Goal: Task Accomplishment & Management: Manage account settings

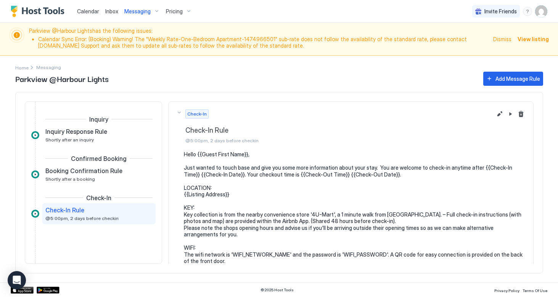
scroll to position [43, 0]
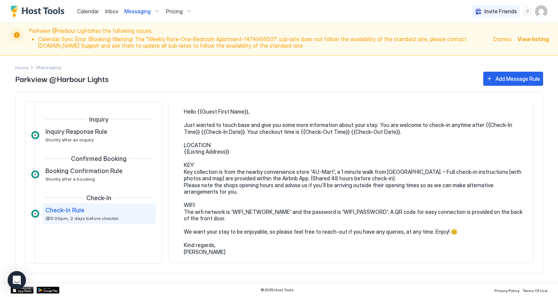
click at [86, 13] on span "Calendar" at bounding box center [88, 11] width 22 height 6
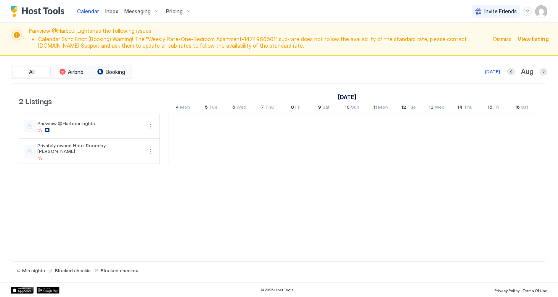
scroll to position [0, 424]
click at [134, 13] on span "Messaging" at bounding box center [137, 11] width 26 height 7
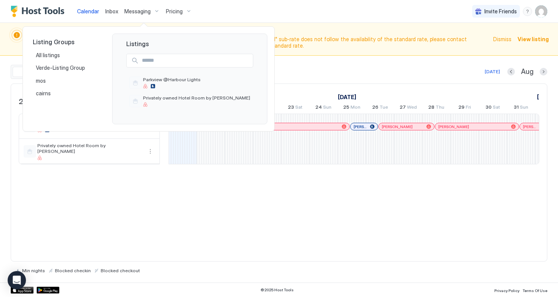
click at [123, 11] on div at bounding box center [279, 148] width 558 height 297
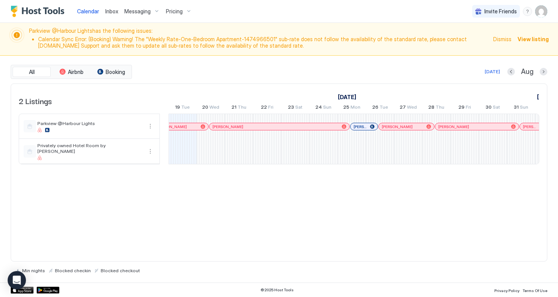
click at [114, 11] on span "Inbox" at bounding box center [111, 11] width 13 height 6
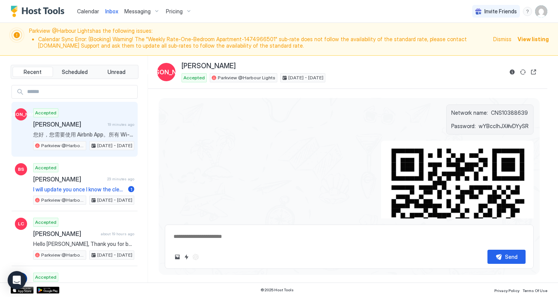
type textarea "*"
click at [49, 93] on input "Input Field" at bounding box center [80, 91] width 113 height 13
type input "******"
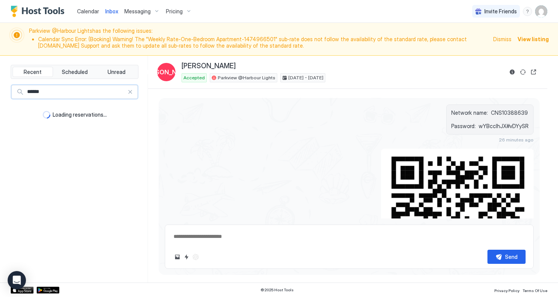
type textarea "*"
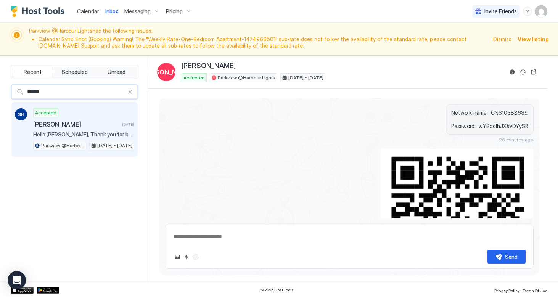
type input "******"
click at [74, 131] on div "Accepted [PERSON_NAME] Head [DATE] Hello [PERSON_NAME], Thank you for booking o…" at bounding box center [83, 129] width 101 height 42
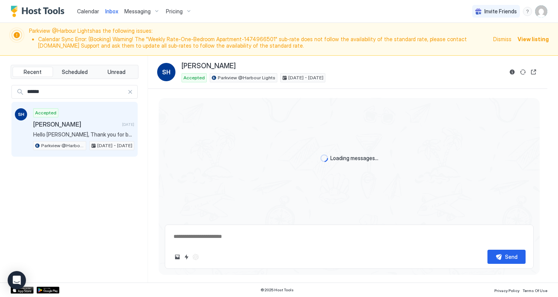
type textarea "*"
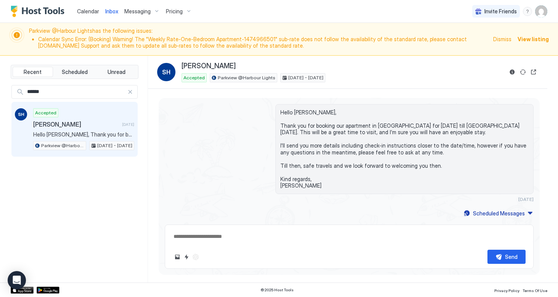
click at [175, 11] on span "Pricing" at bounding box center [174, 11] width 17 height 7
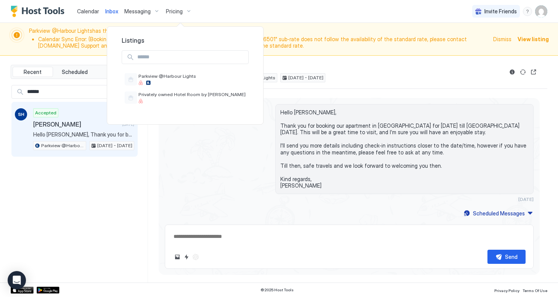
click at [135, 11] on div at bounding box center [279, 148] width 558 height 297
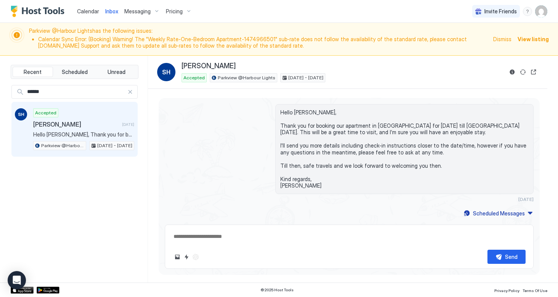
click at [139, 11] on span "Messaging" at bounding box center [137, 11] width 26 height 7
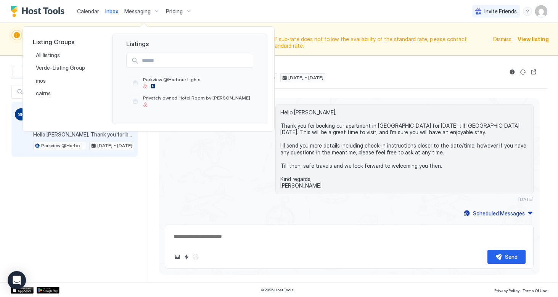
click at [107, 11] on div at bounding box center [279, 148] width 558 height 297
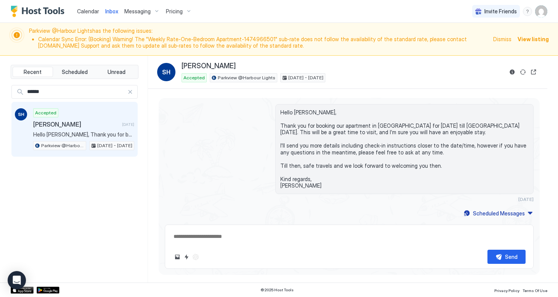
click at [90, 12] on span "Calendar" at bounding box center [88, 11] width 22 height 6
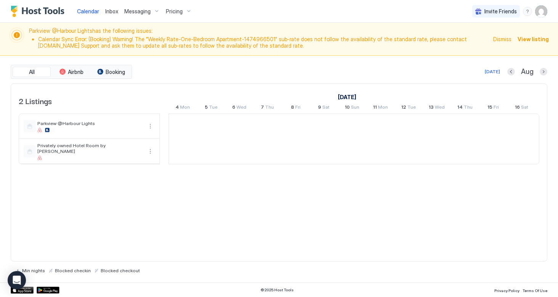
scroll to position [0, 424]
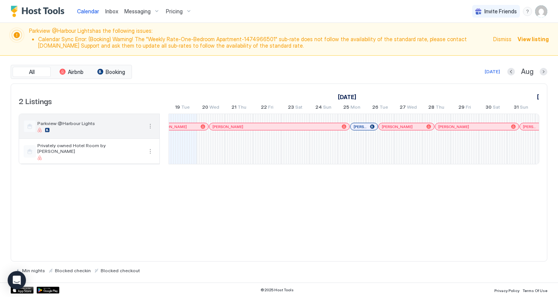
click at [113, 129] on div at bounding box center [89, 130] width 105 height 5
click at [150, 126] on button "More options" at bounding box center [150, 126] width 9 height 9
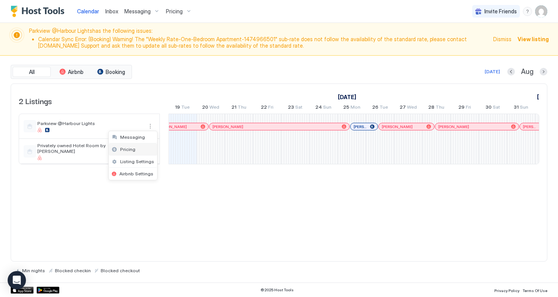
click at [132, 150] on span "Pricing" at bounding box center [127, 150] width 15 height 6
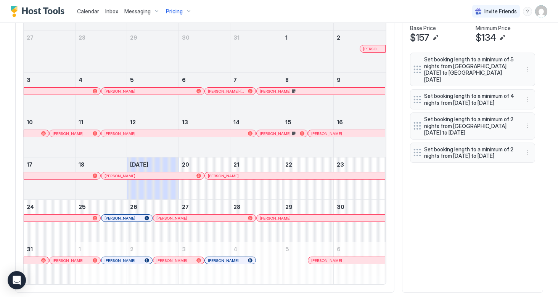
scroll to position [324, 0]
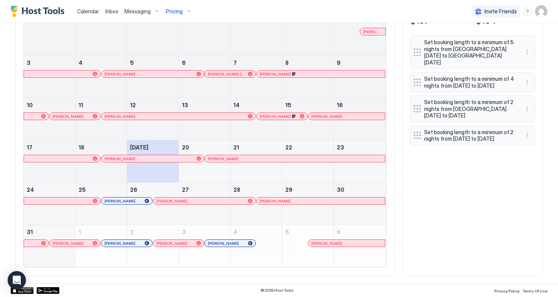
click at [120, 243] on div at bounding box center [120, 243] width 6 height 6
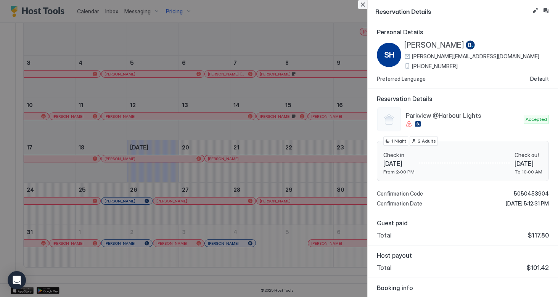
click at [362, 4] on button "Close" at bounding box center [362, 4] width 9 height 9
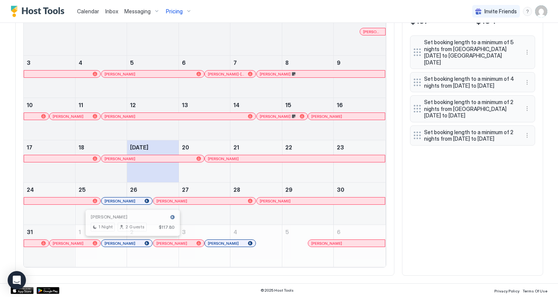
click at [130, 243] on div at bounding box center [130, 243] width 6 height 6
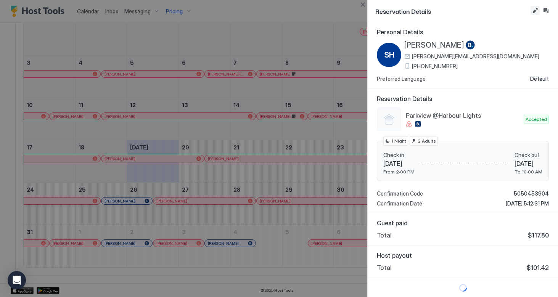
click at [536, 10] on button "Edit reservation" at bounding box center [535, 10] width 9 height 9
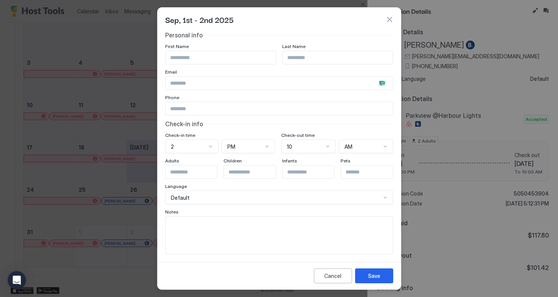
click at [207, 145] on div at bounding box center [188, 146] width 37 height 7
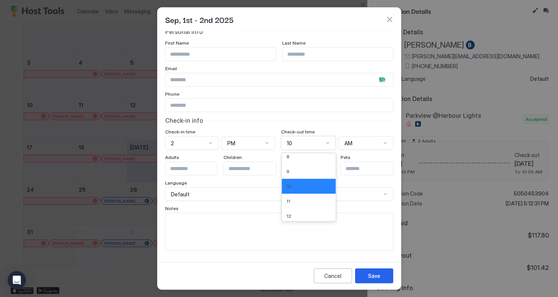
scroll to position [111, 0]
click at [294, 213] on div "12" at bounding box center [309, 214] width 45 height 6
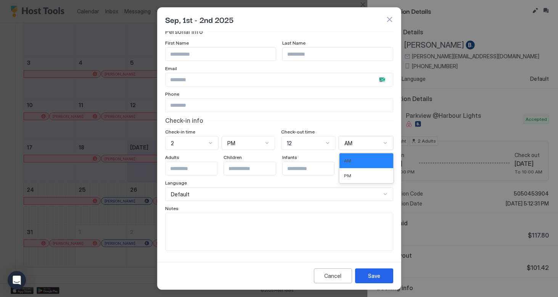
click at [355, 143] on div "AM" at bounding box center [363, 143] width 37 height 7
click at [347, 174] on span "PM" at bounding box center [347, 176] width 7 height 6
click at [221, 229] on textarea "Input Field" at bounding box center [279, 231] width 227 height 37
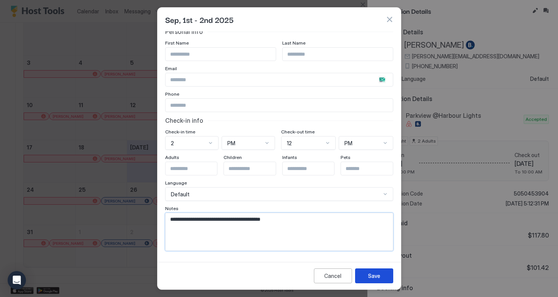
type textarea "**********"
click at [373, 277] on div "Save" at bounding box center [374, 276] width 12 height 8
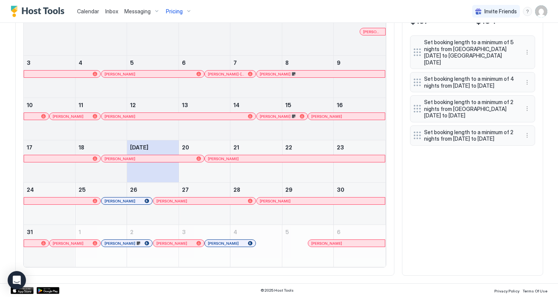
click at [83, 243] on div at bounding box center [83, 243] width 6 height 6
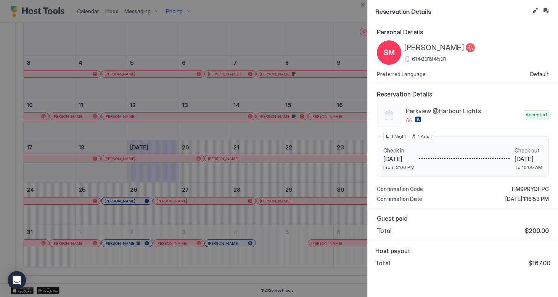
click at [87, 244] on div at bounding box center [279, 148] width 558 height 297
click at [111, 244] on div at bounding box center [279, 148] width 558 height 297
click at [362, 5] on button "Close" at bounding box center [362, 4] width 9 height 9
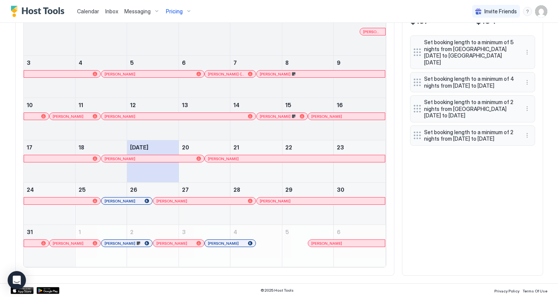
click at [113, 245] on div at bounding box center [113, 243] width 6 height 6
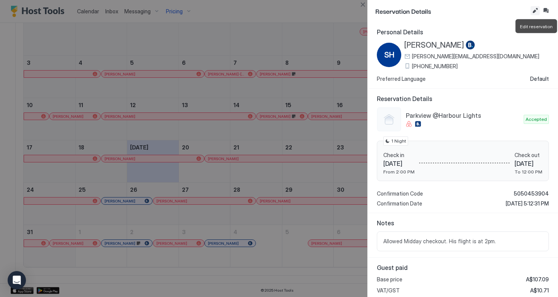
click at [536, 11] on button "Edit reservation" at bounding box center [535, 10] width 9 height 9
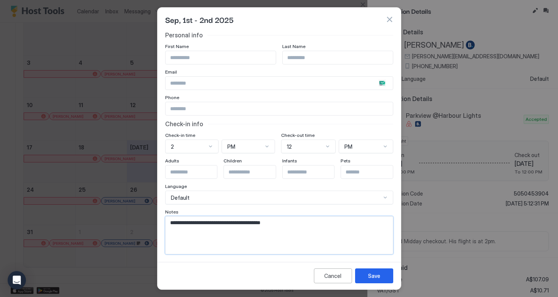
click at [283, 224] on textarea "**********" at bounding box center [279, 235] width 227 height 37
click at [242, 222] on textarea "**********" at bounding box center [279, 235] width 227 height 37
click at [318, 224] on textarea "**********" at bounding box center [279, 235] width 227 height 37
type textarea "**********"
click at [372, 277] on div "Save" at bounding box center [374, 276] width 12 height 8
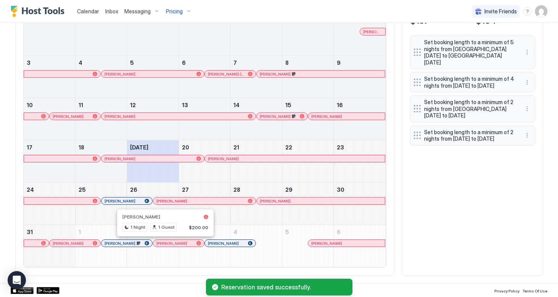
click at [163, 244] on div at bounding box center [163, 243] width 6 height 6
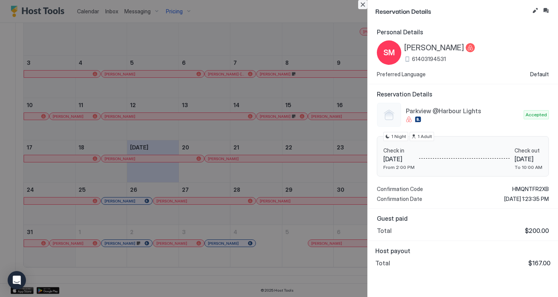
click at [363, 5] on button "Close" at bounding box center [362, 4] width 9 height 9
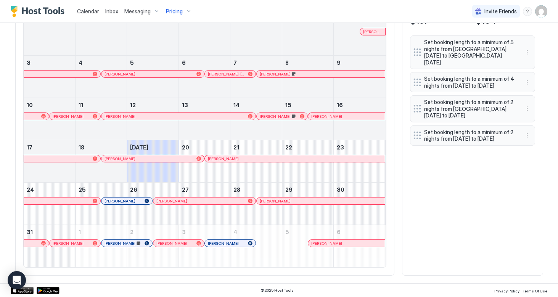
click at [360, 273] on div "All Airbnb Booking [DATE] Aug [DATE] [DATE] [DATE] [DATE] [DATE] [DATE] [DATE] …" at bounding box center [204, 120] width 379 height 311
click at [132, 200] on div at bounding box center [132, 201] width 6 height 6
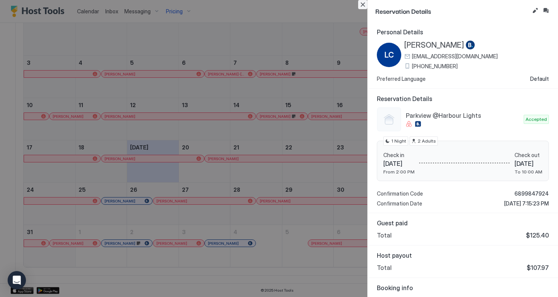
click at [364, 5] on button "Close" at bounding box center [362, 4] width 9 height 9
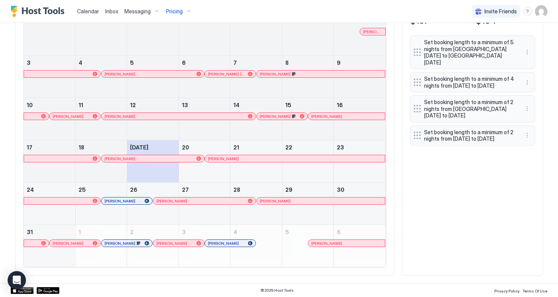
click at [138, 242] on div at bounding box center [138, 243] width 6 height 6
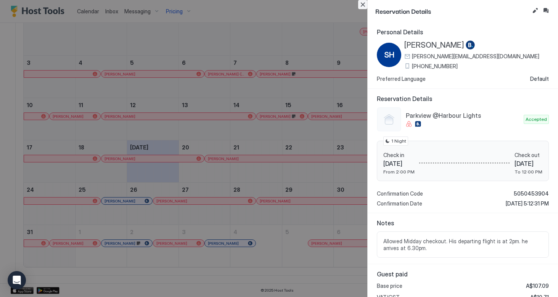
click at [361, 3] on button "Close" at bounding box center [362, 4] width 9 height 9
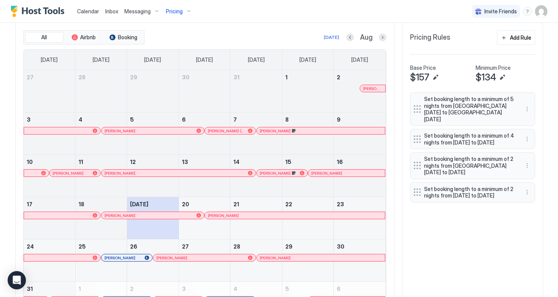
scroll to position [263, 0]
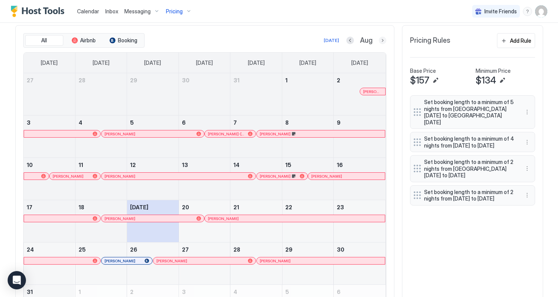
click at [381, 40] on button "Next month" at bounding box center [383, 41] width 8 height 8
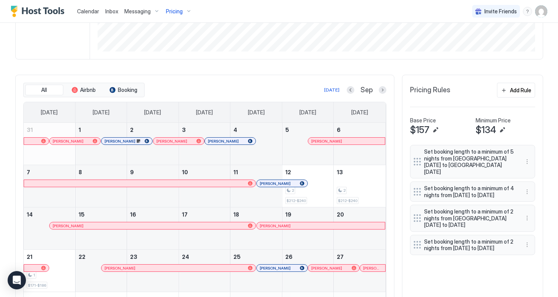
scroll to position [213, 0]
click at [382, 90] on button "Next month" at bounding box center [383, 91] width 8 height 8
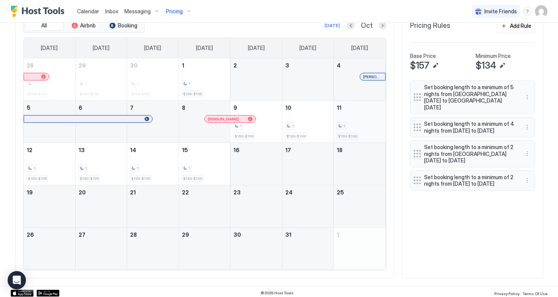
scroll to position [281, 0]
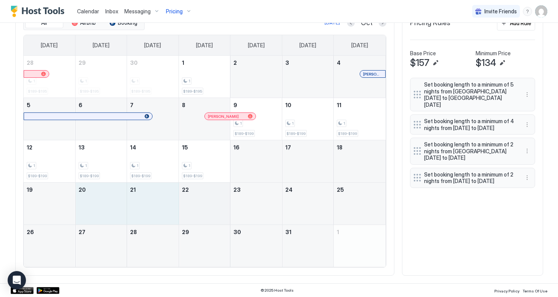
drag, startPoint x: 110, startPoint y: 209, endPoint x: 204, endPoint y: 209, distance: 94.3
click at [204, 209] on tr "19 20 21 22 23 24 25" at bounding box center [205, 204] width 362 height 42
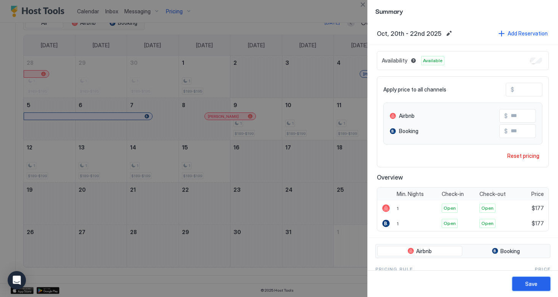
click at [529, 287] on div "Save" at bounding box center [532, 284] width 12 height 8
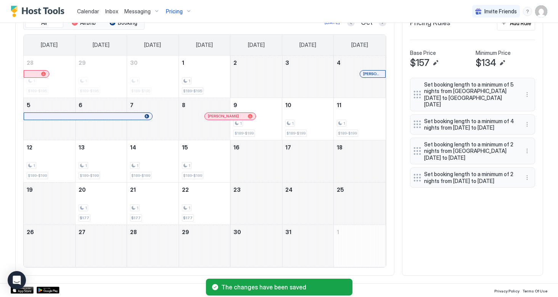
scroll to position [248, 0]
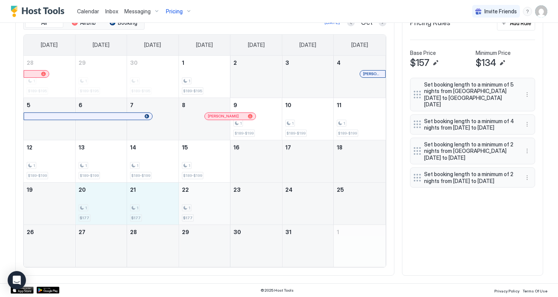
drag, startPoint x: 113, startPoint y: 208, endPoint x: 215, endPoint y: 203, distance: 102.4
click at [215, 203] on tr "19 20 1 $177 21 1 $177 22 1 $177 23 24 25" at bounding box center [205, 203] width 362 height 42
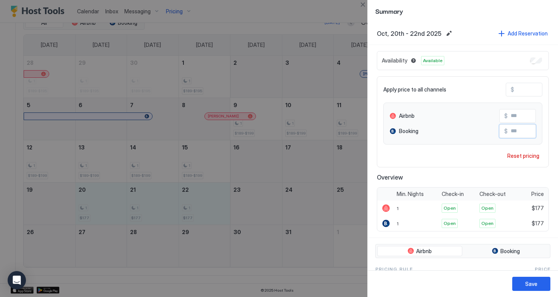
click at [515, 132] on input "***" at bounding box center [538, 131] width 61 height 13
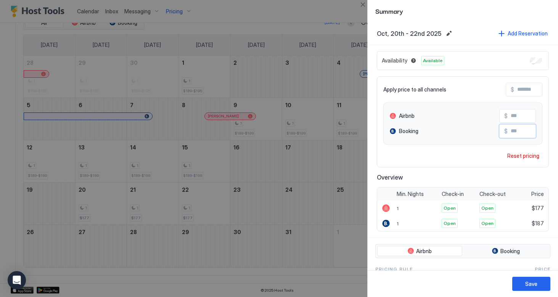
type input "***"
drag, startPoint x: 514, startPoint y: 116, endPoint x: 536, endPoint y: 117, distance: 21.8
click at [536, 117] on input "***" at bounding box center [538, 116] width 61 height 13
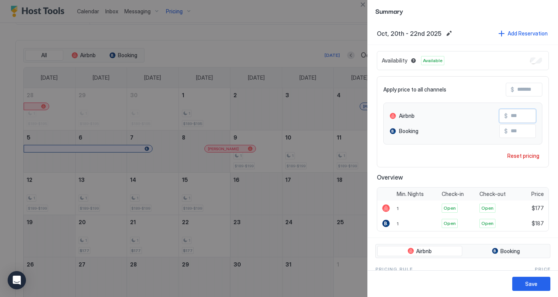
scroll to position [281, 0]
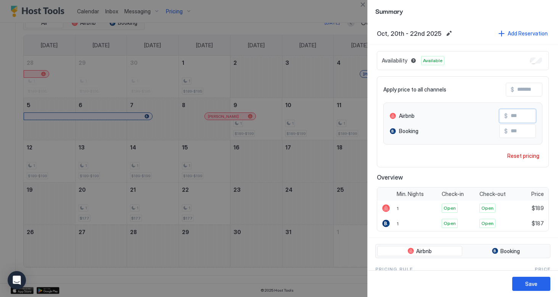
type input "***"
drag, startPoint x: 514, startPoint y: 131, endPoint x: 548, endPoint y: 131, distance: 34.0
click at [548, 131] on input "***" at bounding box center [538, 131] width 61 height 13
type input "***"
click at [537, 287] on div "Save" at bounding box center [532, 284] width 12 height 8
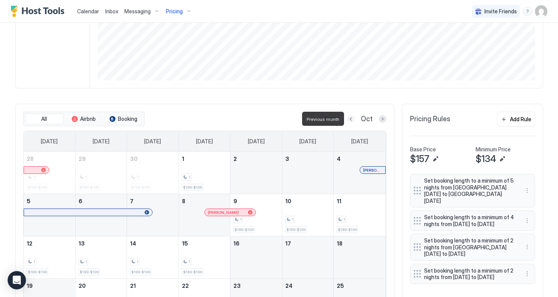
scroll to position [183, 0]
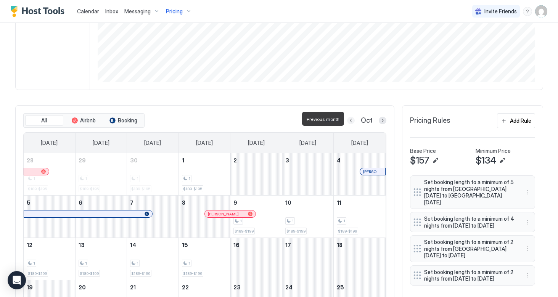
click at [352, 118] on button "Previous month" at bounding box center [351, 121] width 8 height 8
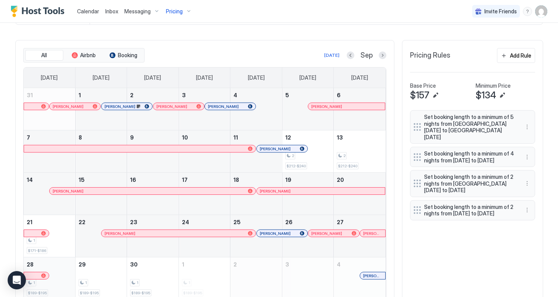
scroll to position [281, 0]
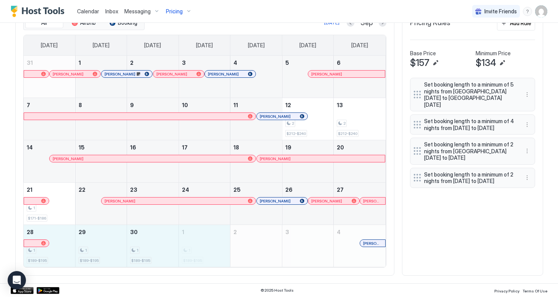
drag, startPoint x: 62, startPoint y: 255, endPoint x: 180, endPoint y: 255, distance: 118.3
click at [75, 255] on div "28 1 $189-$195" at bounding box center [50, 246] width 52 height 42
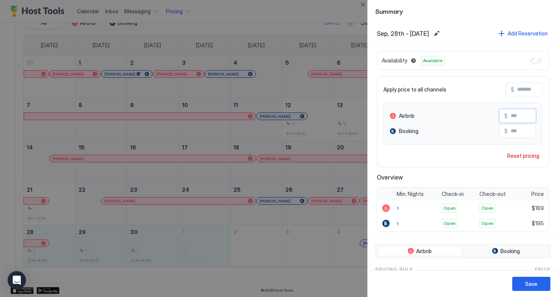
drag, startPoint x: 514, startPoint y: 117, endPoint x: 526, endPoint y: 116, distance: 11.9
click at [526, 116] on input "***" at bounding box center [538, 116] width 61 height 13
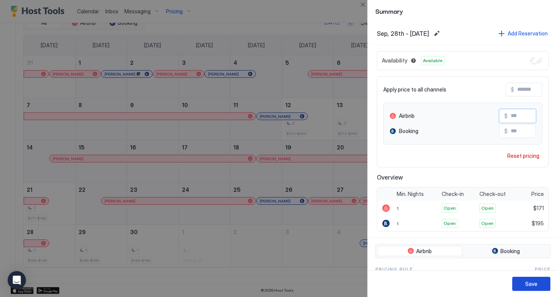
type input "***"
click at [532, 284] on div "Save" at bounding box center [532, 284] width 12 height 8
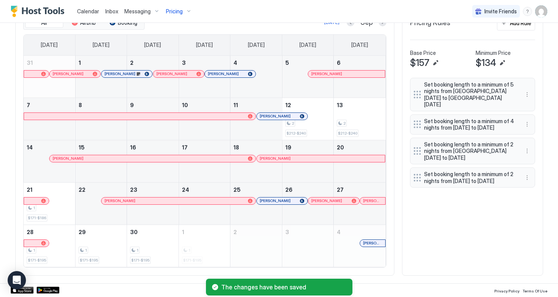
scroll to position [248, 0]
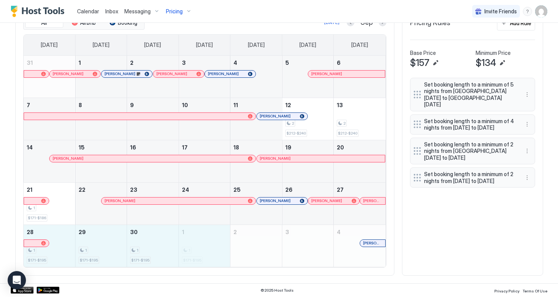
drag, startPoint x: 54, startPoint y: 255, endPoint x: 206, endPoint y: 255, distance: 152.3
click at [75, 255] on div "28 1 $171-$195" at bounding box center [50, 246] width 52 height 42
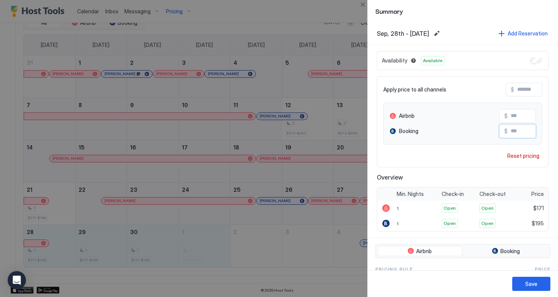
drag, startPoint x: 514, startPoint y: 131, endPoint x: 520, endPoint y: 130, distance: 6.5
click at [520, 130] on input "***" at bounding box center [538, 131] width 61 height 13
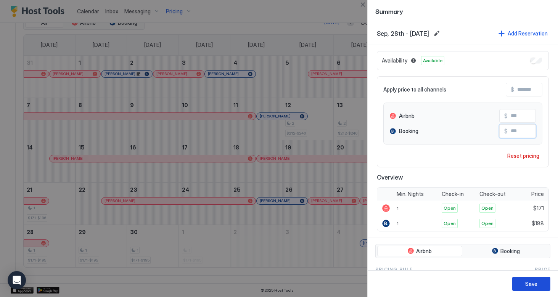
type input "***"
click at [530, 284] on div "Save" at bounding box center [532, 284] width 12 height 8
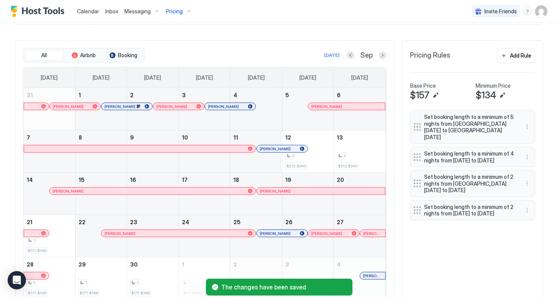
scroll to position [281, 0]
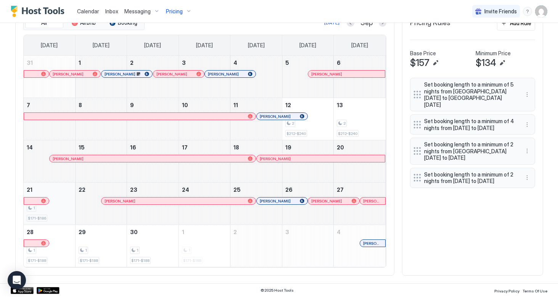
click at [54, 209] on div "1" at bounding box center [49, 208] width 45 height 7
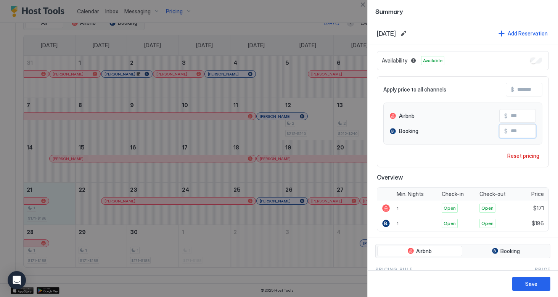
drag, startPoint x: 534, startPoint y: 131, endPoint x: 542, endPoint y: 131, distance: 8.0
click at [542, 131] on input "***" at bounding box center [538, 131] width 61 height 13
type input "***"
click at [531, 286] on div "Save" at bounding box center [532, 284] width 12 height 8
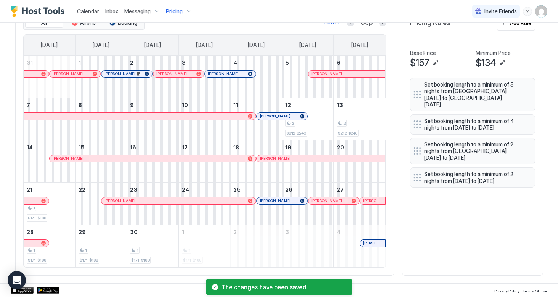
click at [435, 229] on div "All Airbnb Booking [DATE] Sep [DATE] [DATE] [DATE] [DATE] [DATE] [DATE] [DATE] …" at bounding box center [279, 142] width 528 height 268
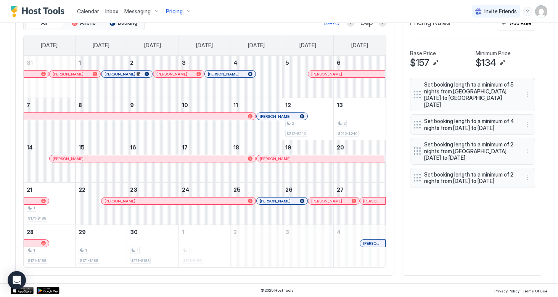
click at [287, 200] on div at bounding box center [287, 201] width 6 height 6
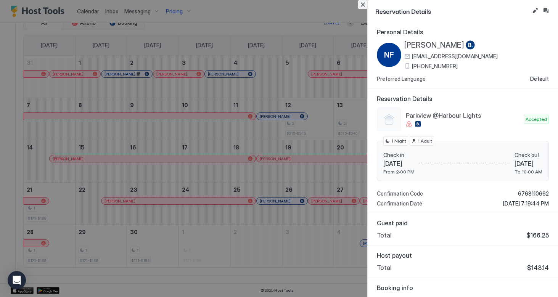
click at [361, 7] on button "Close" at bounding box center [362, 4] width 9 height 9
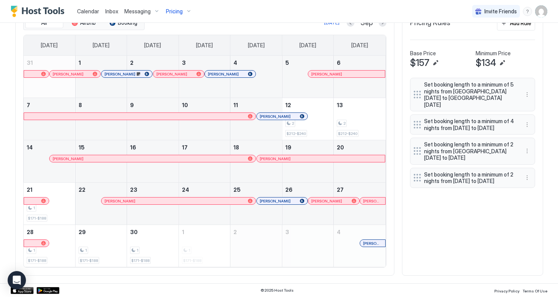
click at [268, 116] on div at bounding box center [268, 116] width 6 height 6
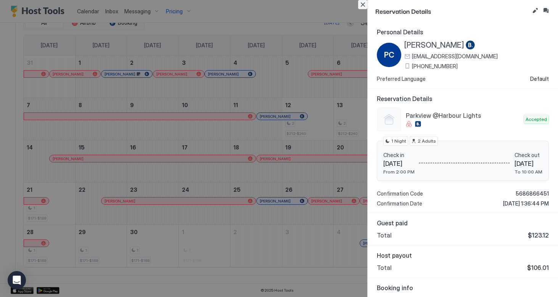
click at [362, 4] on button "Close" at bounding box center [362, 4] width 9 height 9
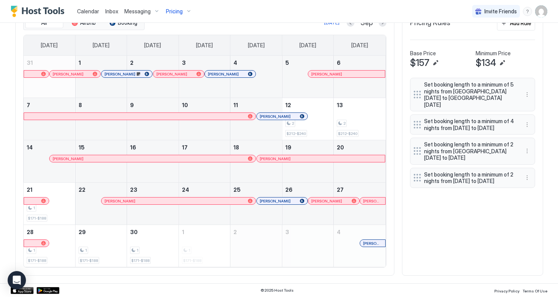
click at [135, 75] on div at bounding box center [135, 74] width 6 height 6
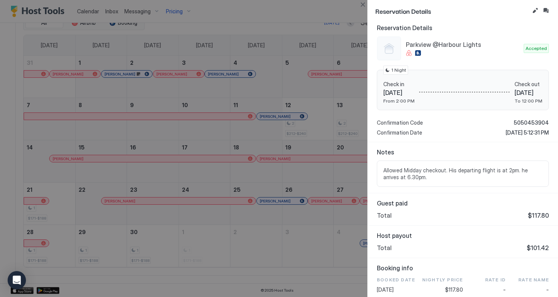
scroll to position [71, 0]
click at [361, 5] on button "Close" at bounding box center [362, 4] width 9 height 9
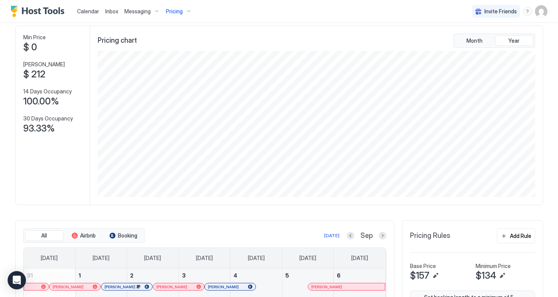
scroll to position [0, 0]
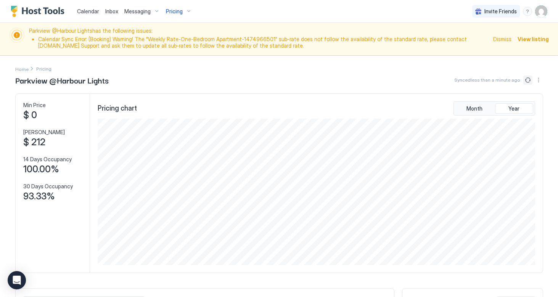
click at [526, 76] on button "Sync prices" at bounding box center [528, 80] width 9 height 9
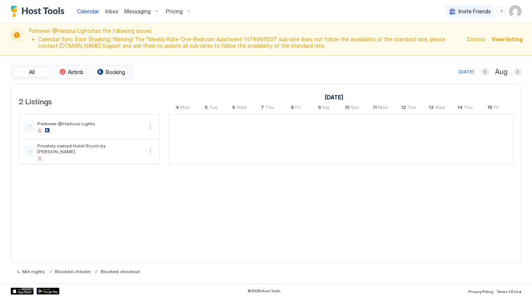
scroll to position [0, 424]
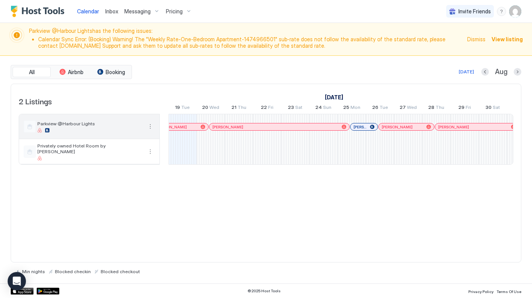
click at [104, 127] on div "Parkview @Harbour Lights" at bounding box center [89, 127] width 105 height 12
click at [150, 126] on button "More options" at bounding box center [150, 126] width 9 height 9
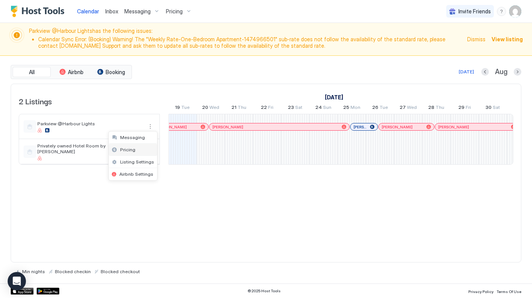
click at [133, 152] on div "Pricing" at bounding box center [133, 149] width 48 height 12
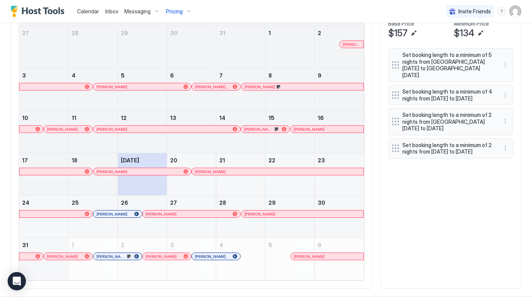
scroll to position [317, 0]
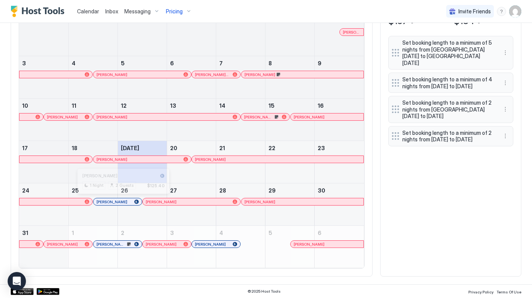
click at [121, 201] on div at bounding box center [121, 201] width 6 height 6
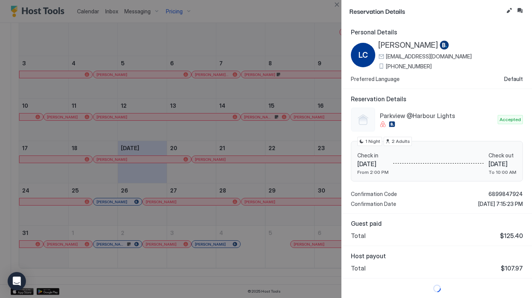
scroll to position [0, 0]
click at [509, 11] on button "Edit reservation" at bounding box center [509, 10] width 9 height 9
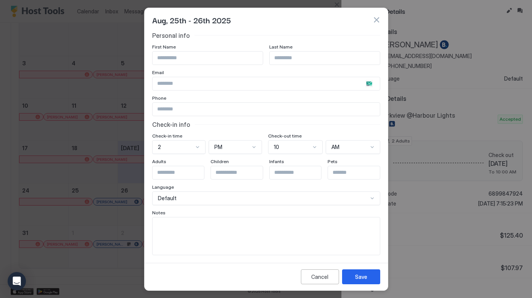
click at [179, 232] on textarea "Input Field" at bounding box center [266, 235] width 227 height 37
type textarea "**********"
click at [356, 276] on div "Save" at bounding box center [361, 276] width 12 height 8
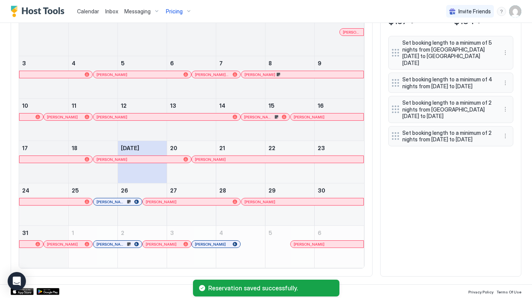
click at [113, 203] on div at bounding box center [113, 201] width 6 height 6
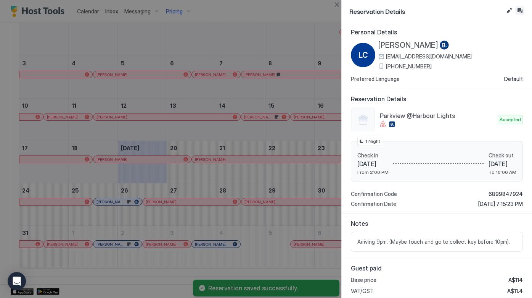
click at [521, 13] on button "Inbox" at bounding box center [520, 10] width 9 height 9
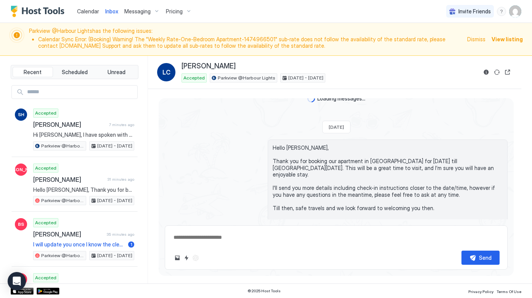
scroll to position [8, 0]
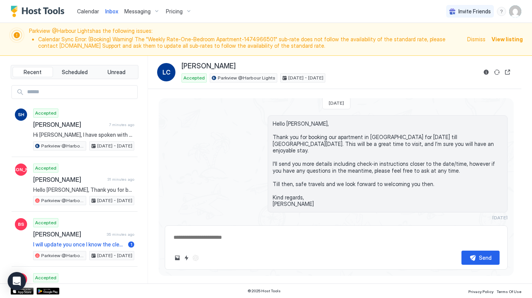
type textarea "*"
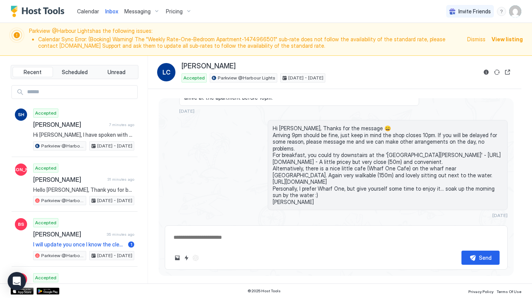
scroll to position [214, 0]
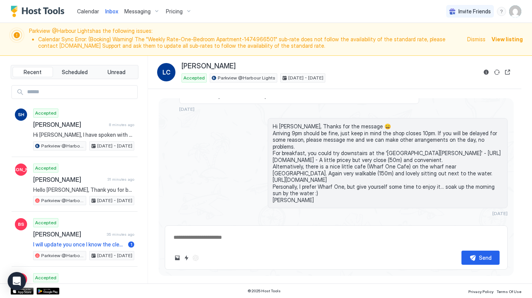
click at [94, 11] on span "Calendar" at bounding box center [88, 11] width 22 height 6
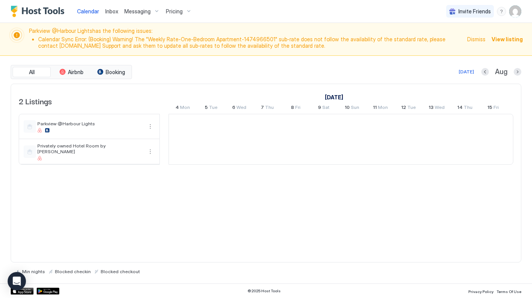
scroll to position [0, 424]
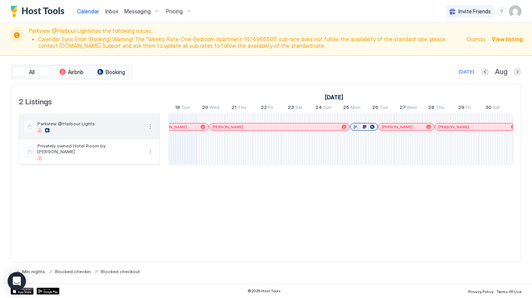
click at [152, 126] on button "More options" at bounding box center [150, 126] width 9 height 9
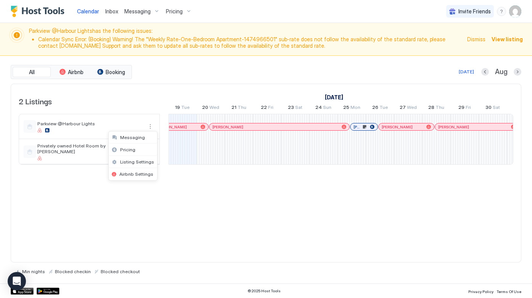
click at [122, 74] on div at bounding box center [266, 149] width 532 height 298
click at [114, 73] on div at bounding box center [266, 149] width 532 height 298
click at [112, 72] on span "Booking" at bounding box center [115, 72] width 19 height 7
click at [77, 73] on span "Airbnb" at bounding box center [76, 72] width 16 height 7
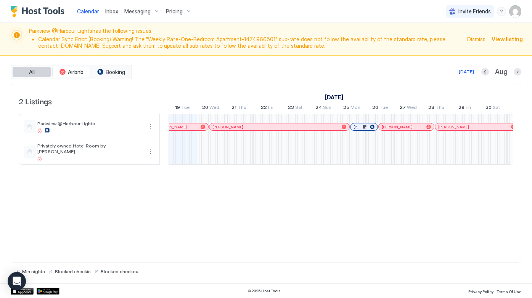
click at [28, 72] on button "All" at bounding box center [32, 72] width 38 height 11
click at [519, 71] on button "Next month" at bounding box center [518, 72] width 8 height 8
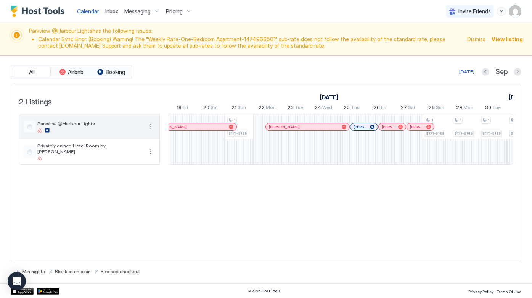
click at [153, 128] on button "More options" at bounding box center [150, 126] width 9 height 9
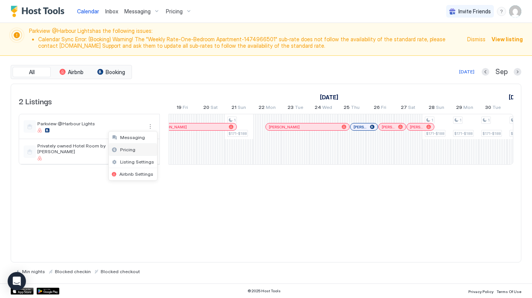
click at [131, 149] on span "Pricing" at bounding box center [127, 150] width 15 height 6
